Goal: Task Accomplishment & Management: Manage account settings

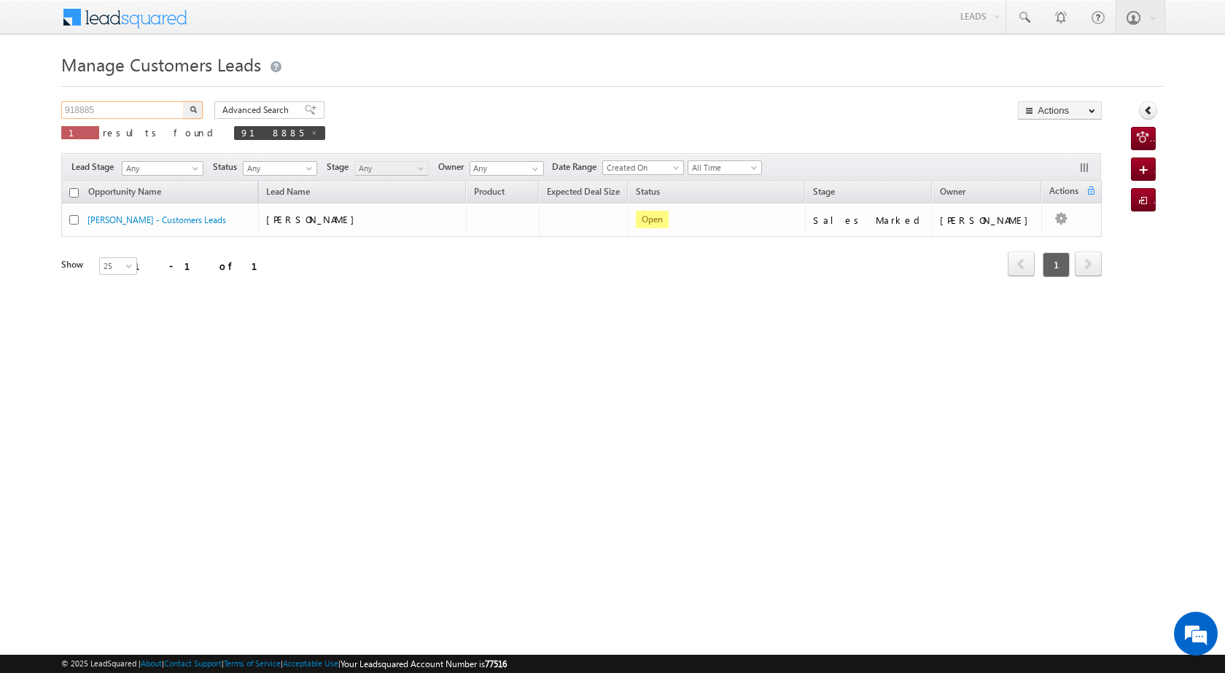
drag, startPoint x: 120, startPoint y: 112, endPoint x: 46, endPoint y: 99, distance: 74.8
click at [46, 99] on body "Menu [PERSON_NAME] [PERSON_NAME] a2@ks erve." at bounding box center [612, 206] width 1225 height 413
type input "9999388098"
click at [198, 107] on button "button" at bounding box center [193, 109] width 19 height 17
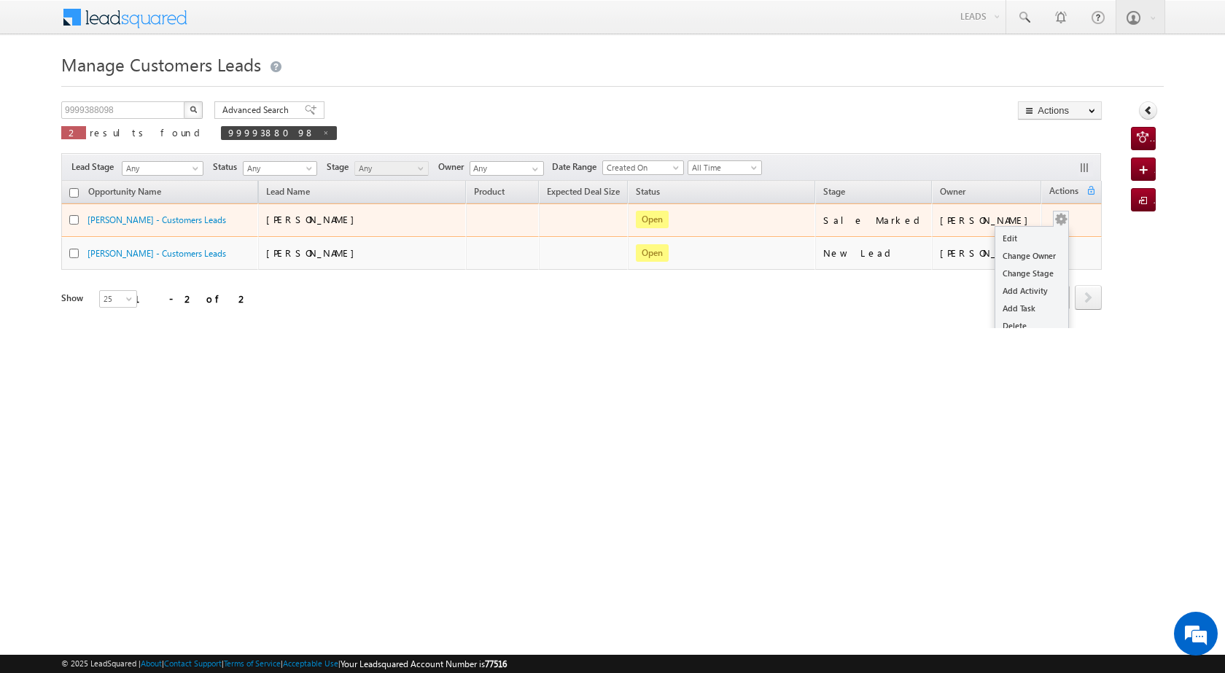
click at [1054, 218] on button "button" at bounding box center [1061, 219] width 15 height 15
click at [1032, 241] on link "Edit" at bounding box center [1031, 238] width 73 height 17
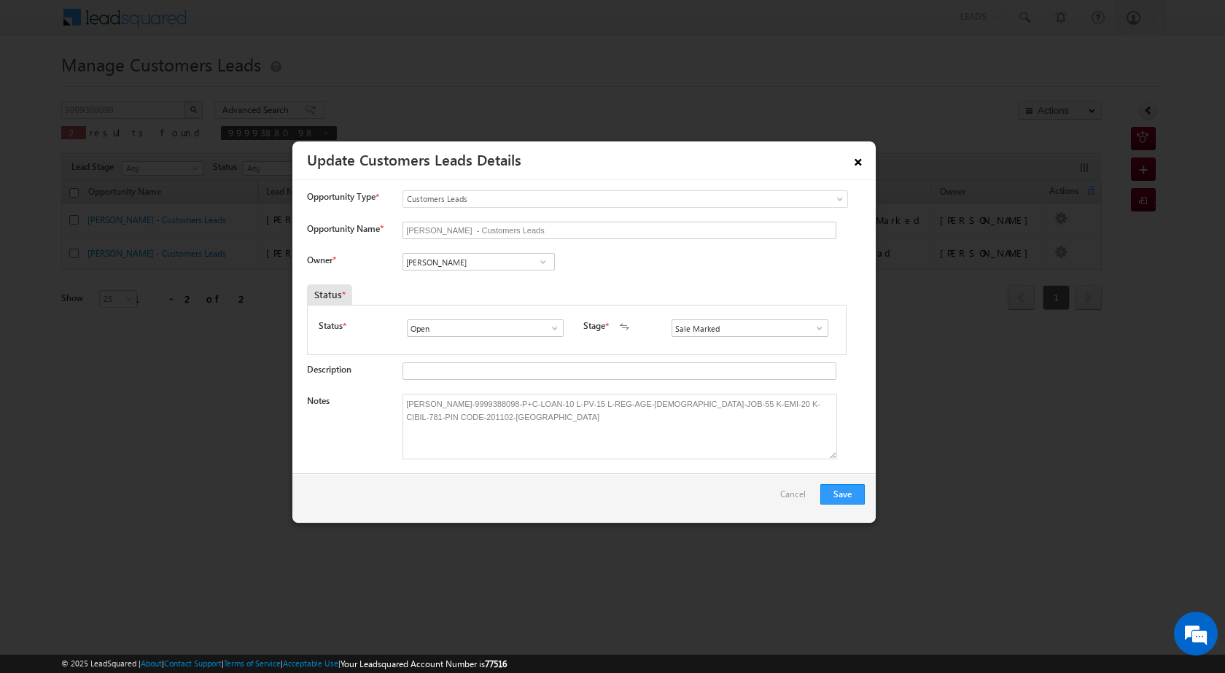
click at [858, 167] on link "×" at bounding box center [858, 160] width 25 height 26
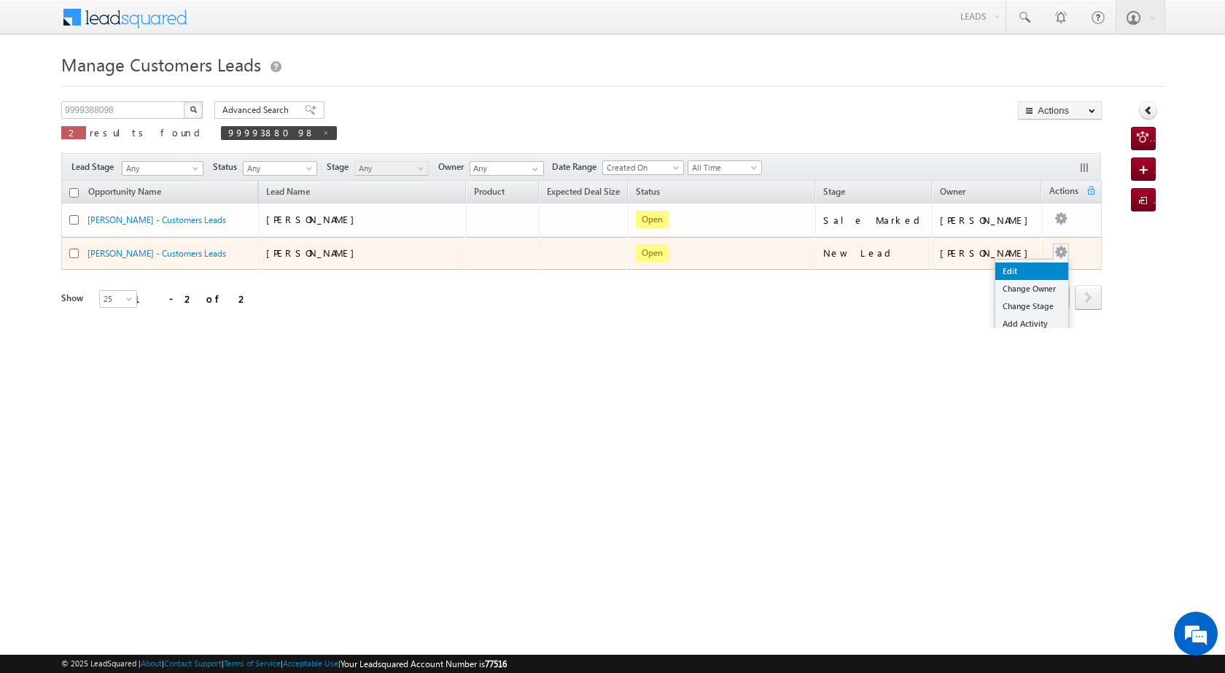
click at [1025, 268] on link "Edit" at bounding box center [1031, 270] width 73 height 17
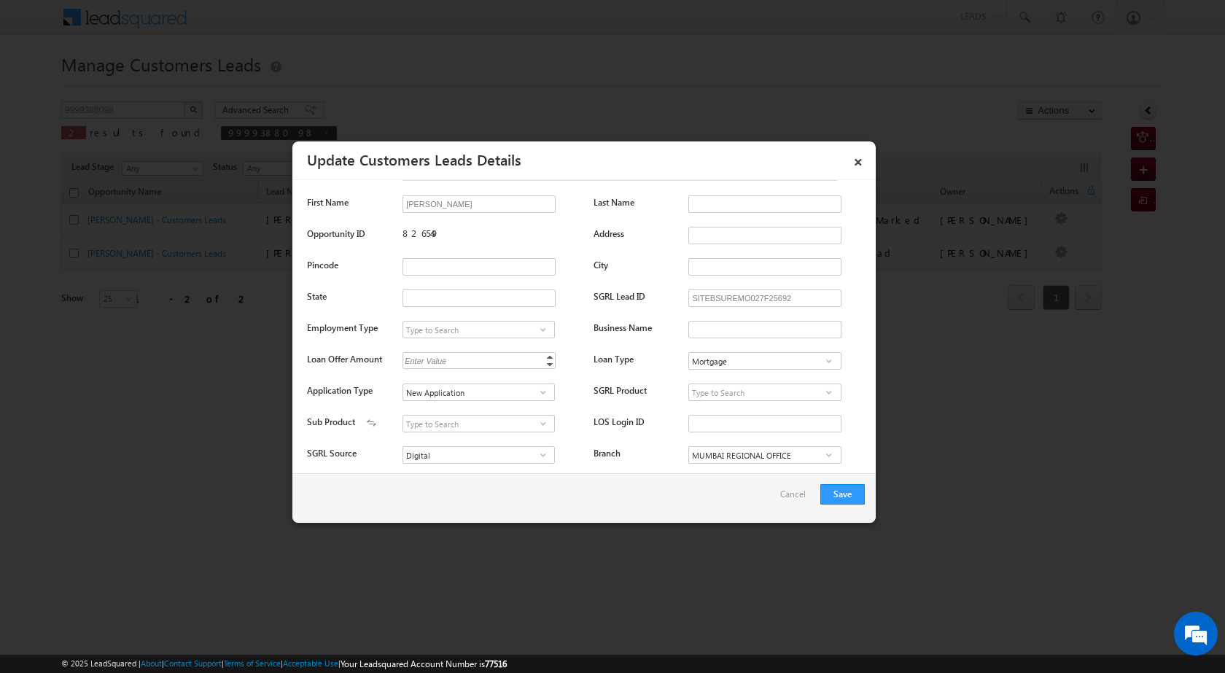
scroll to position [292, 0]
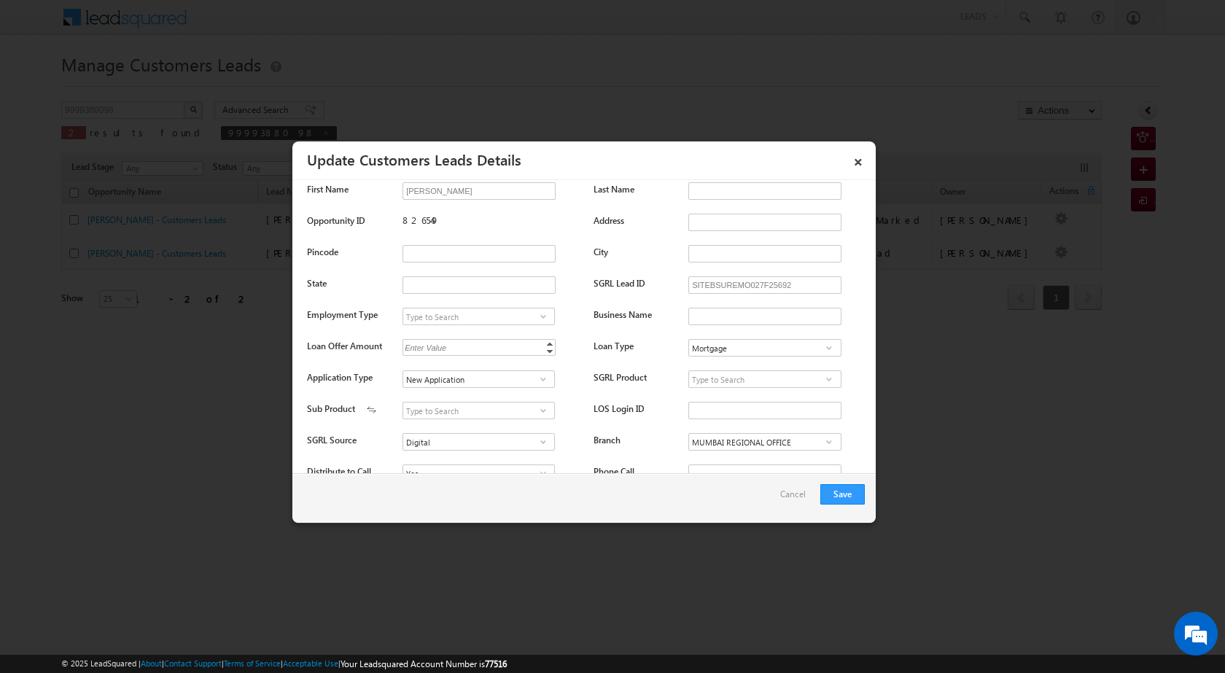
click at [415, 223] on div "826549" at bounding box center [490, 224] width 176 height 20
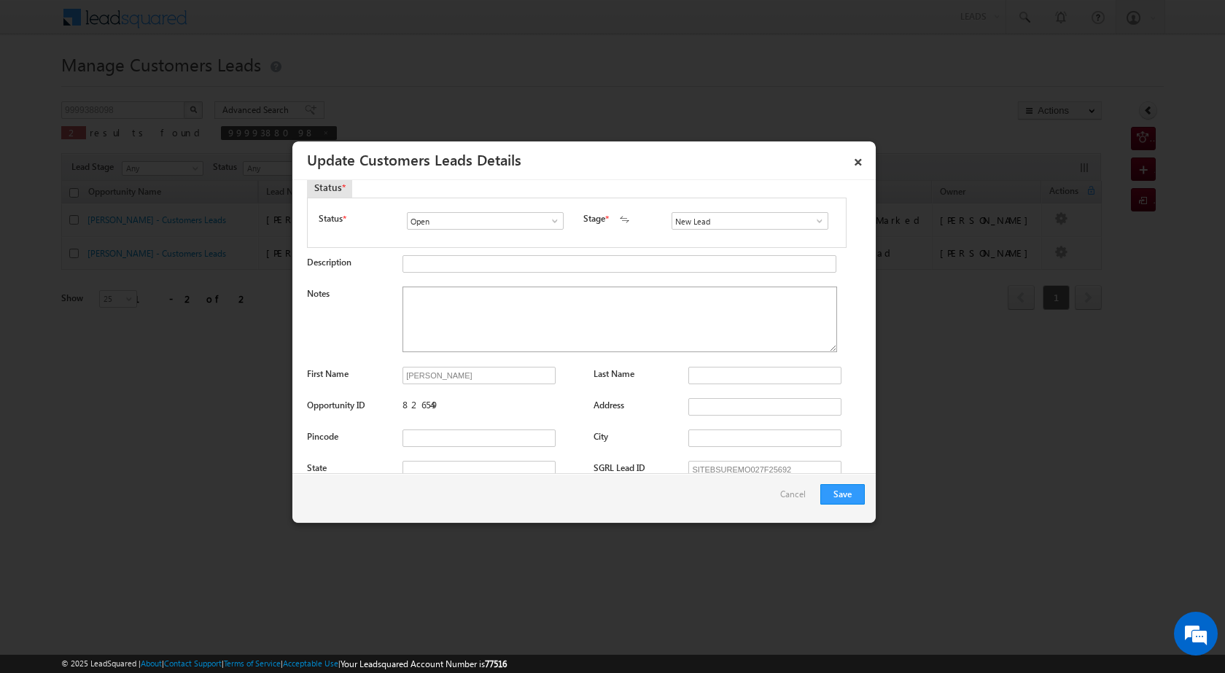
scroll to position [219, 0]
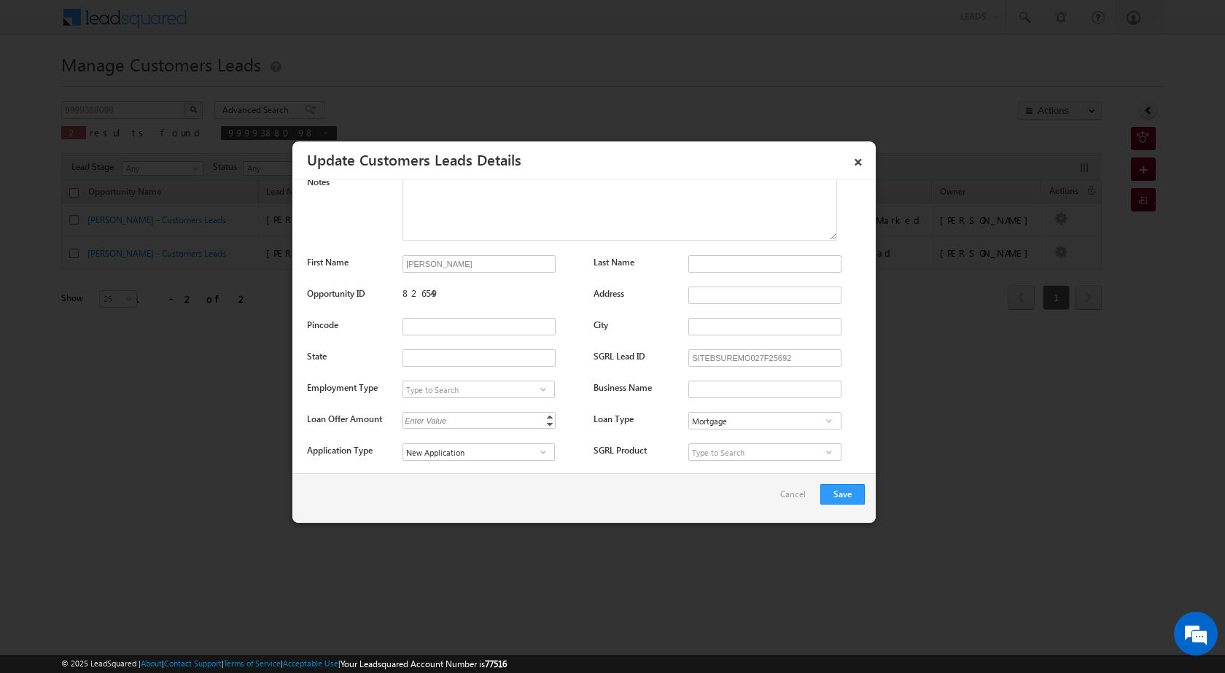
click at [481, 297] on div "826549" at bounding box center [490, 297] width 176 height 20
click at [416, 294] on div "826549" at bounding box center [490, 297] width 176 height 20
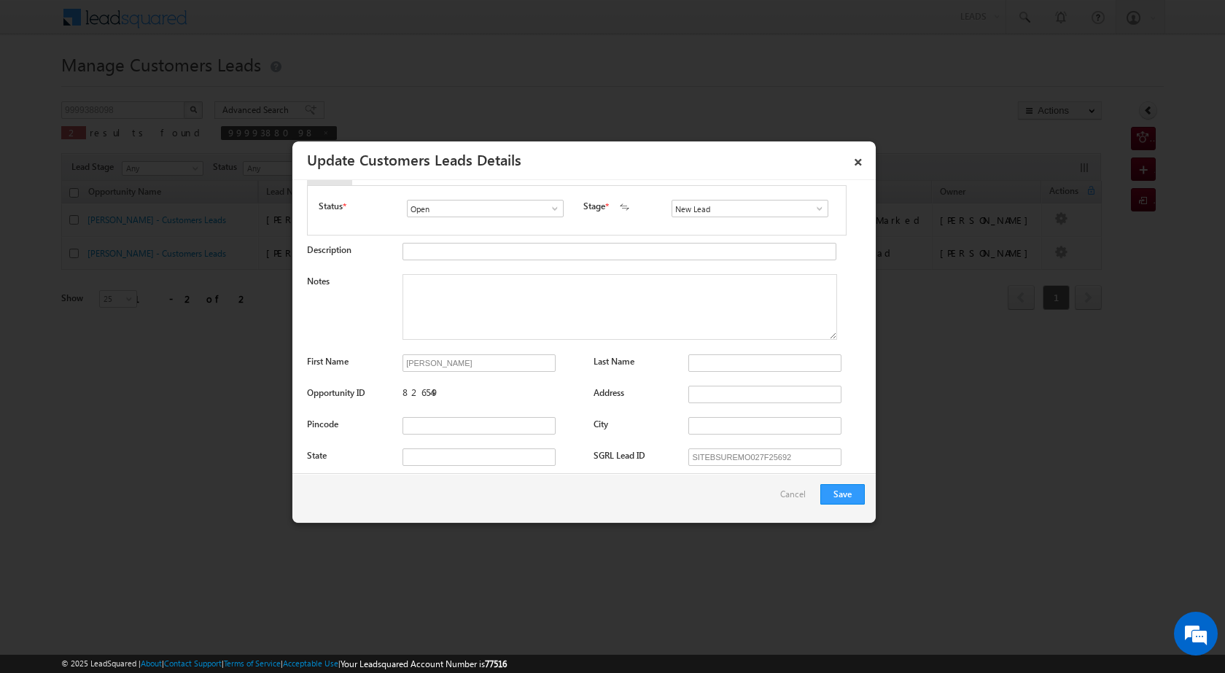
scroll to position [0, 0]
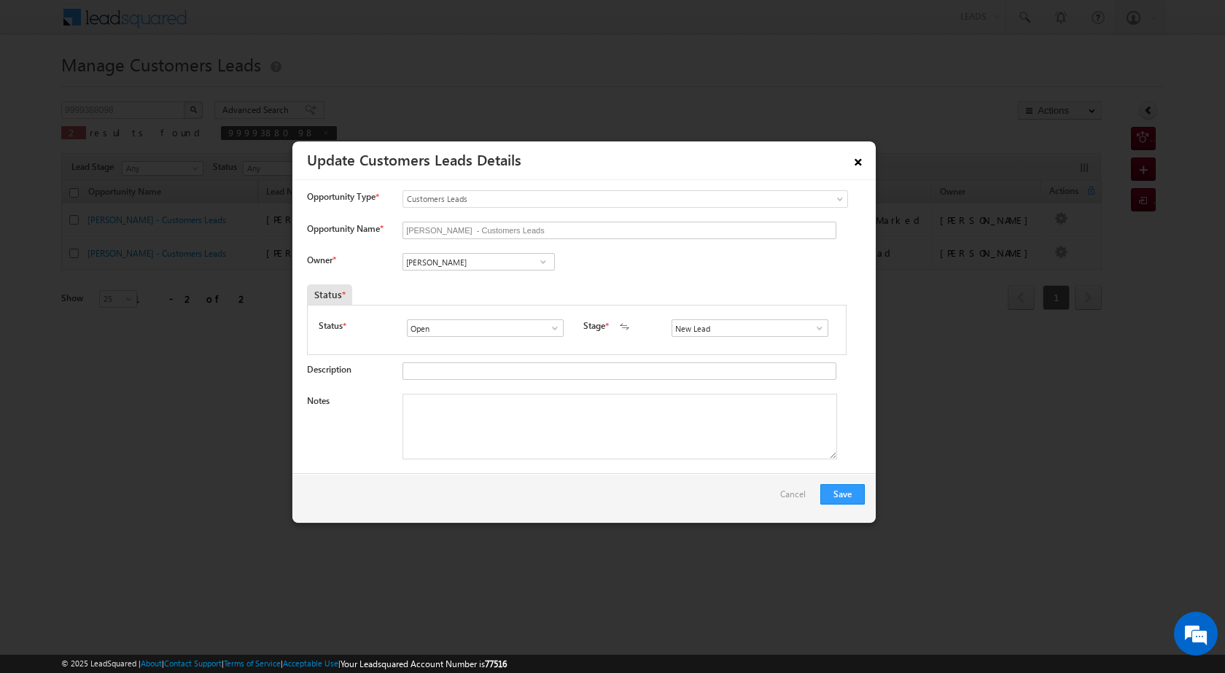
click at [867, 163] on link "×" at bounding box center [858, 160] width 25 height 26
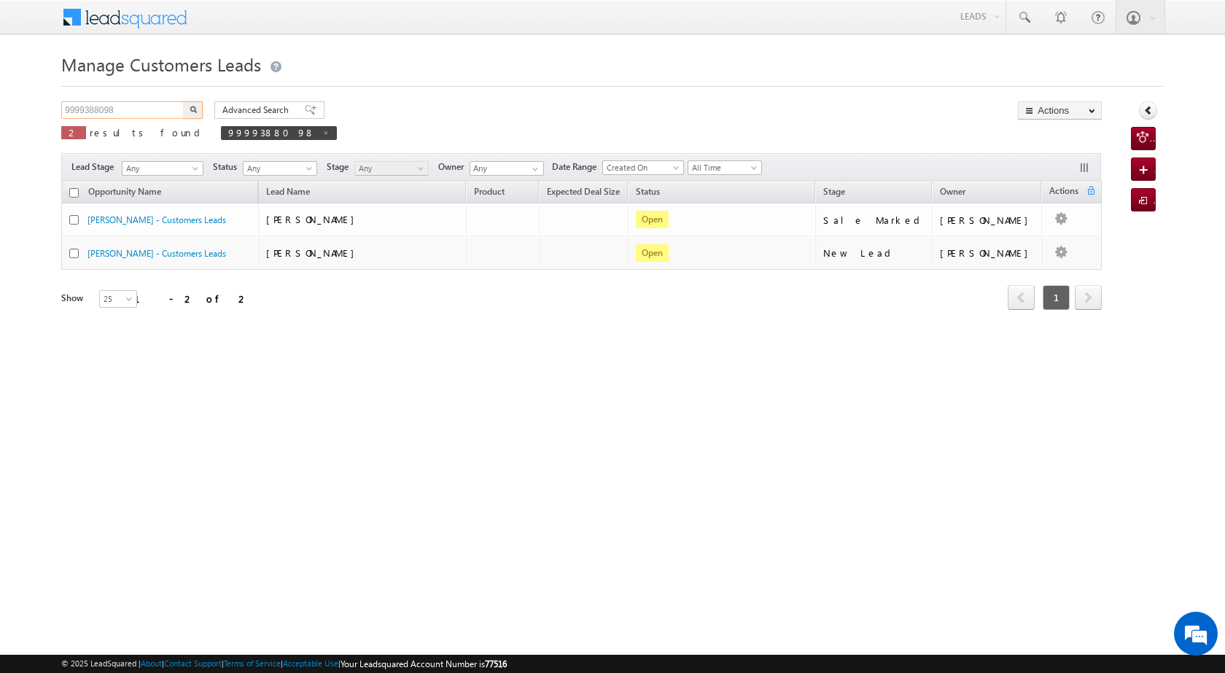
drag, startPoint x: 124, startPoint y: 102, endPoint x: 54, endPoint y: 102, distance: 70.0
click at [54, 102] on body "Menu [PERSON_NAME] [PERSON_NAME] a2@ks erve." at bounding box center [612, 206] width 1225 height 413
